Goal: Transaction & Acquisition: Purchase product/service

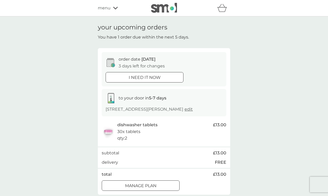
click at [116, 9] on icon at bounding box center [115, 8] width 5 height 3
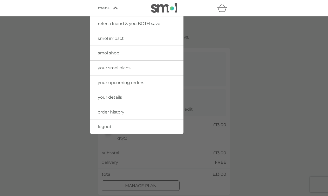
click at [149, 82] on link "your upcoming orders" at bounding box center [136, 82] width 93 height 15
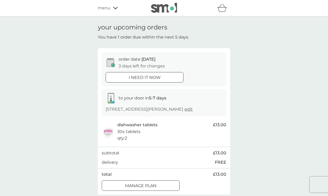
click at [113, 8] on icon at bounding box center [115, 7] width 5 height 3
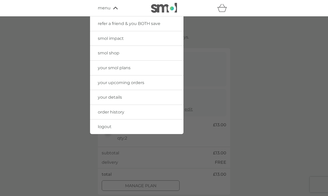
click at [165, 8] on img at bounding box center [164, 8] width 26 height 10
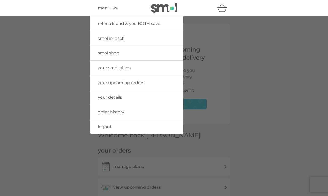
click at [276, 72] on div at bounding box center [164, 114] width 328 height 196
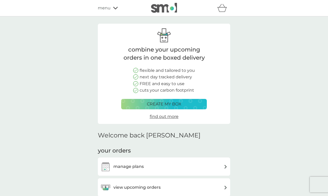
click at [184, 102] on div "create my box" at bounding box center [164, 104] width 79 height 7
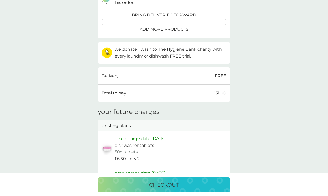
scroll to position [147, 0]
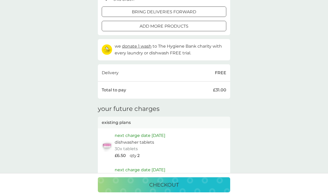
click at [178, 188] on p "checkout" at bounding box center [164, 184] width 30 height 8
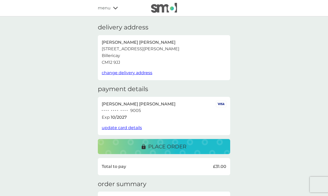
click at [177, 145] on p "place order" at bounding box center [167, 146] width 38 height 8
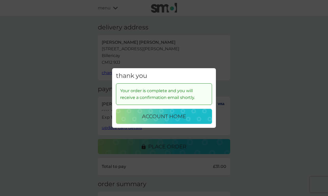
click at [168, 120] on p "account home" at bounding box center [164, 116] width 44 height 8
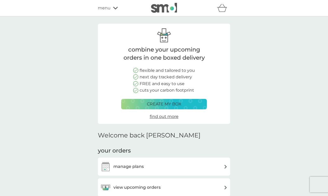
click at [116, 9] on icon at bounding box center [115, 8] width 5 height 3
